Goal: Check status: Check status

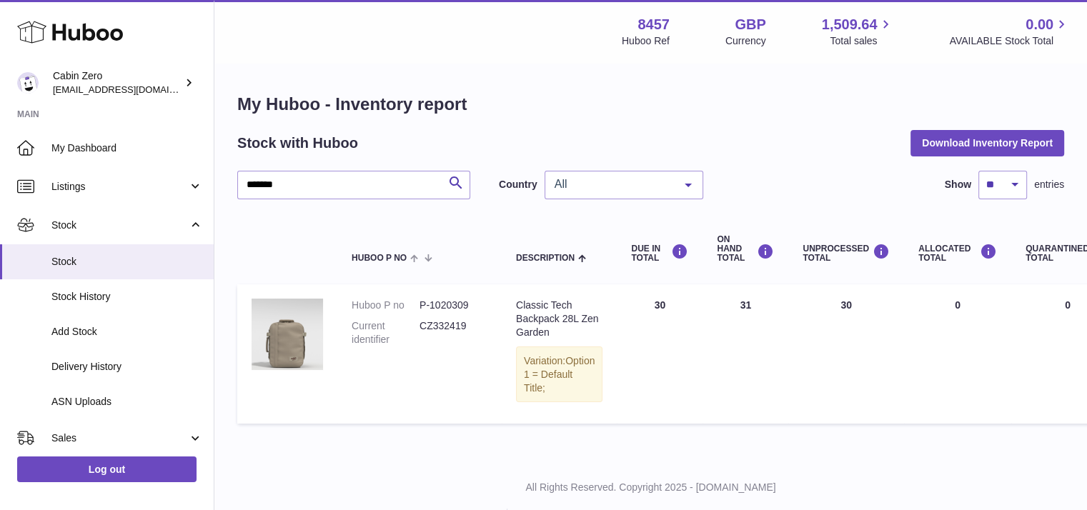
click at [819, 333] on td "UNPROCESSED Total 30" at bounding box center [847, 354] width 116 height 139
click at [832, 315] on td "UNPROCESSED Total 30" at bounding box center [847, 354] width 116 height 139
click at [831, 303] on td "UNPROCESSED Total 30" at bounding box center [847, 354] width 116 height 139
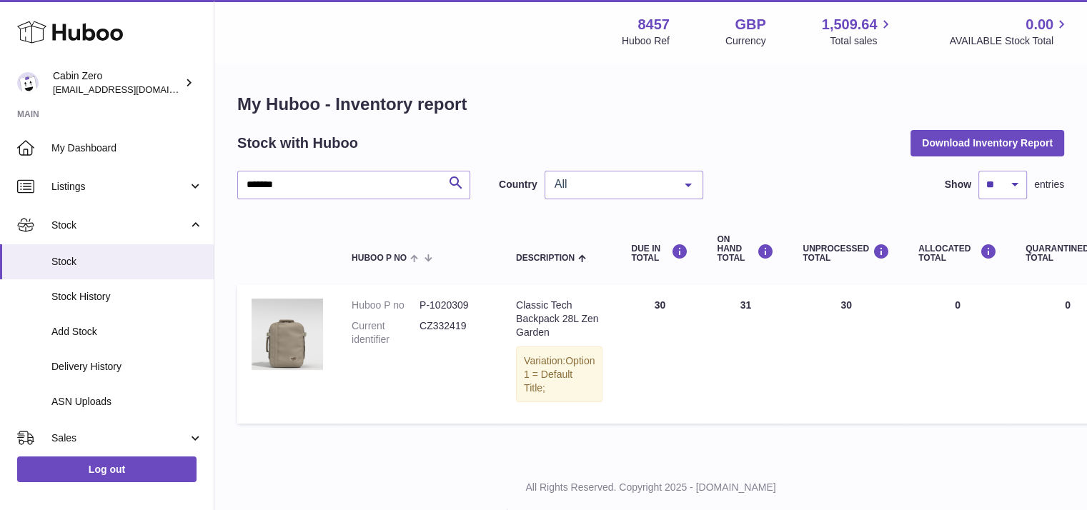
click at [831, 303] on td "UNPROCESSED Total 30" at bounding box center [847, 354] width 116 height 139
click at [63, 370] on span "Delivery History" at bounding box center [127, 367] width 152 height 14
